Goal: Transaction & Acquisition: Book appointment/travel/reservation

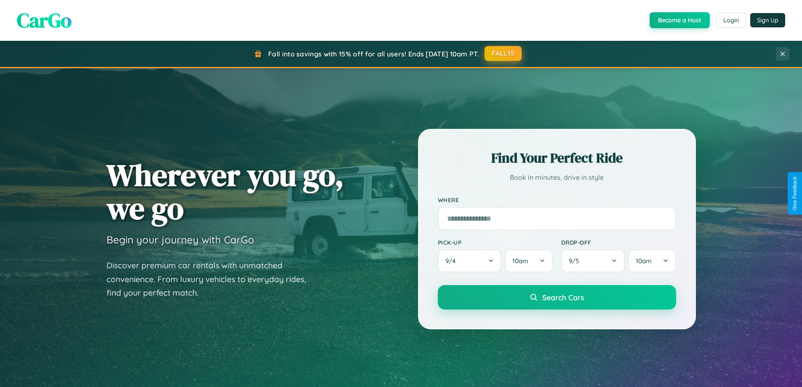
click at [503, 53] on button "FALL15" at bounding box center [502, 53] width 37 height 15
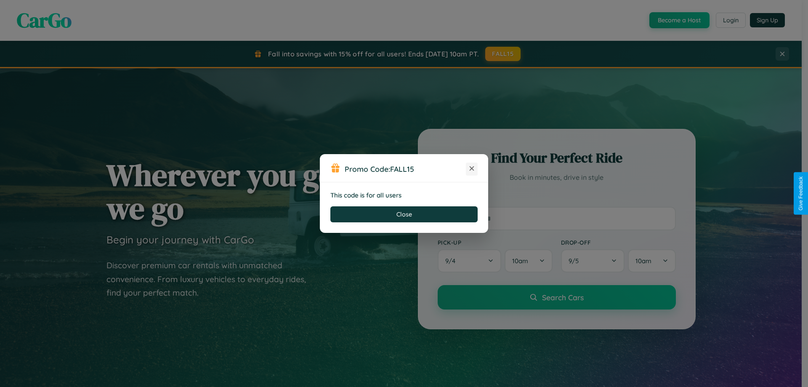
click at [472, 169] on icon at bounding box center [472, 168] width 8 height 8
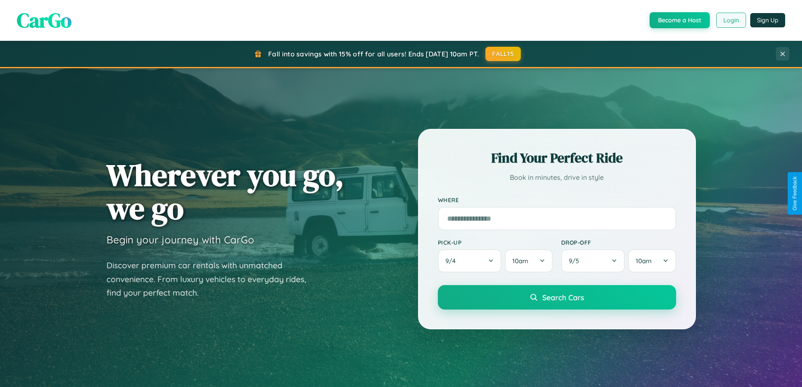
click at [730, 20] on button "Login" at bounding box center [731, 20] width 30 height 15
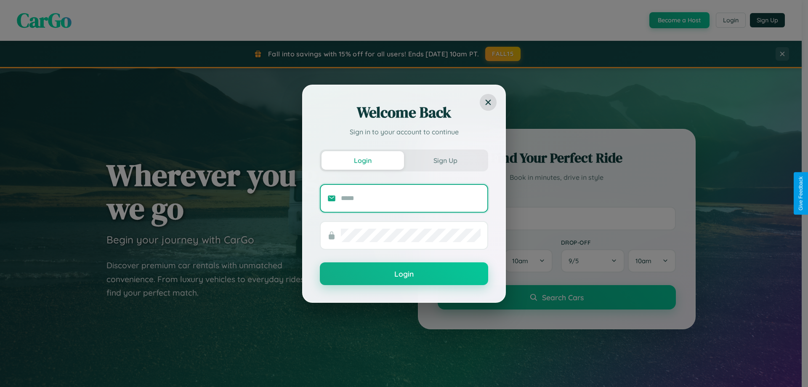
click at [411, 198] on input "text" at bounding box center [411, 198] width 140 height 13
type input "**********"
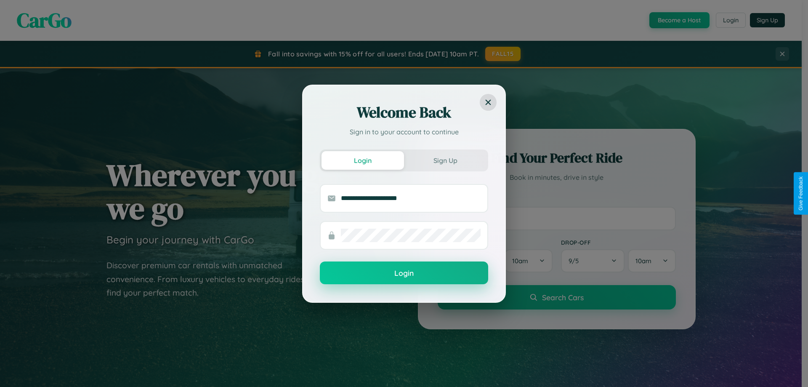
click at [404, 273] on button "Login" at bounding box center [404, 272] width 168 height 23
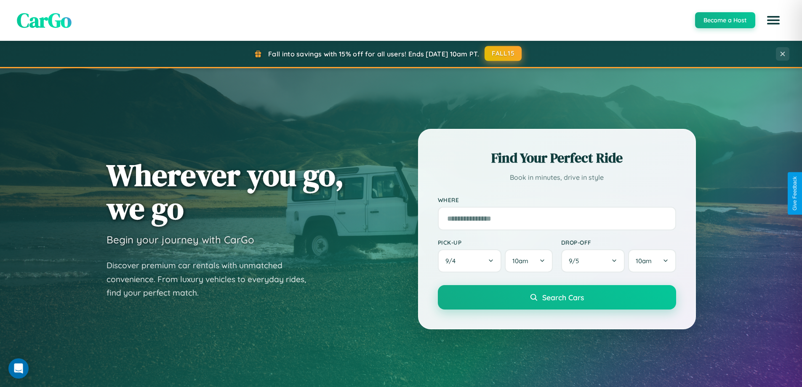
click at [503, 53] on button "FALL15" at bounding box center [502, 53] width 37 height 15
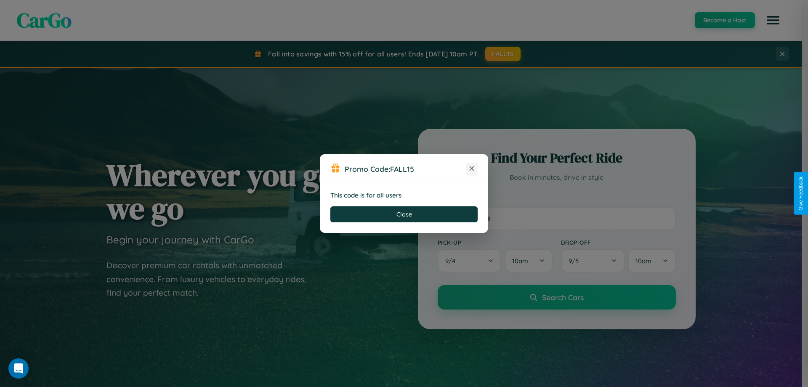
click at [472, 169] on icon at bounding box center [472, 168] width 8 height 8
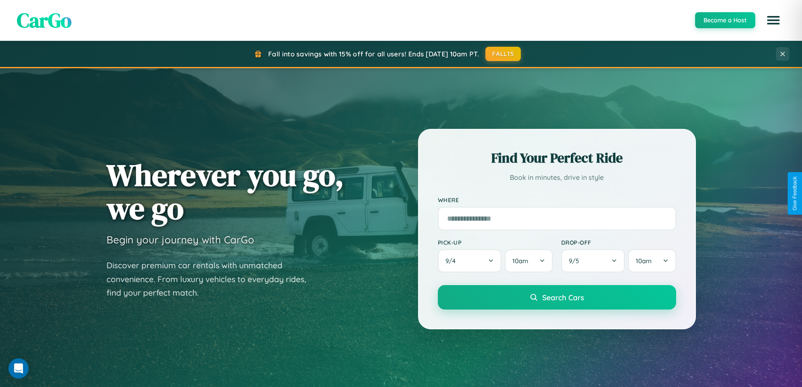
scroll to position [1620, 0]
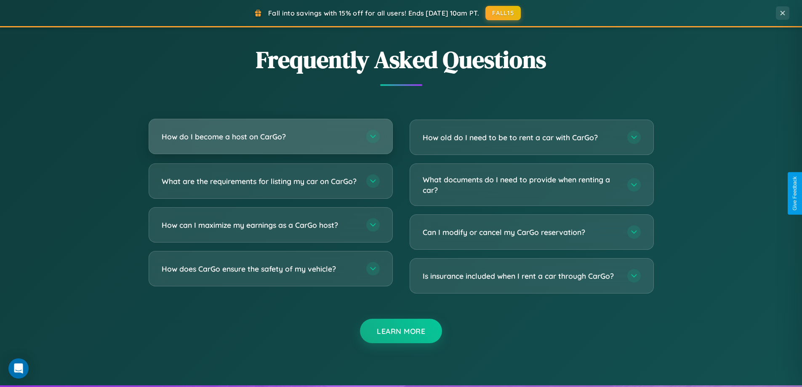
click at [270, 136] on h3 "How do I become a host on CarGo?" at bounding box center [260, 136] width 196 height 11
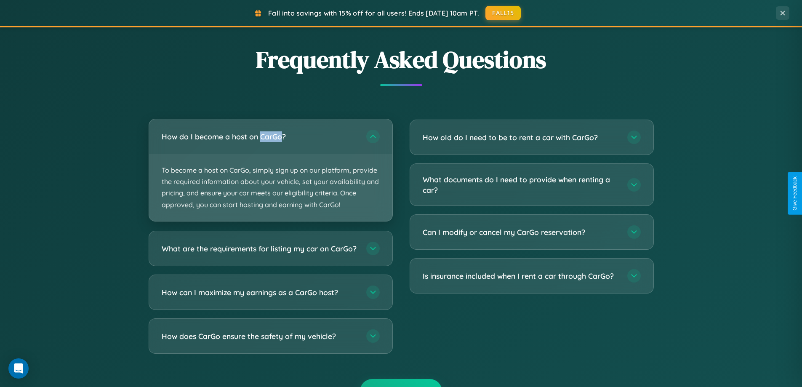
click at [270, 170] on p "To become a host on CarGo, simply sign up on our platform, provide the required…" at bounding box center [270, 187] width 243 height 67
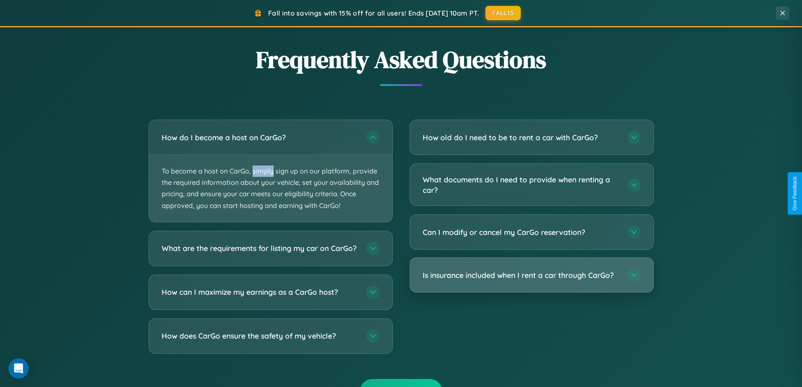
click at [531, 275] on h3 "Is insurance included when I rent a car through CarGo?" at bounding box center [521, 275] width 196 height 11
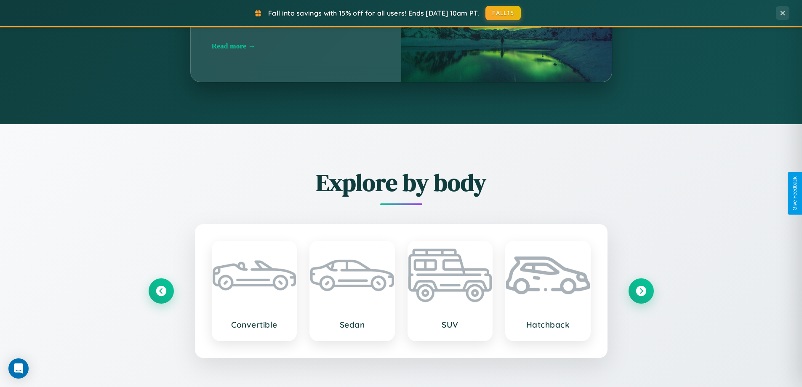
scroll to position [363, 0]
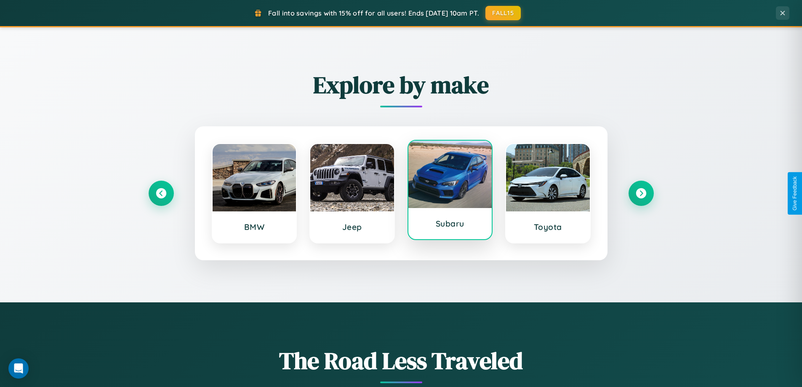
click at [450, 190] on div at bounding box center [450, 174] width 84 height 67
